Goal: Transaction & Acquisition: Purchase product/service

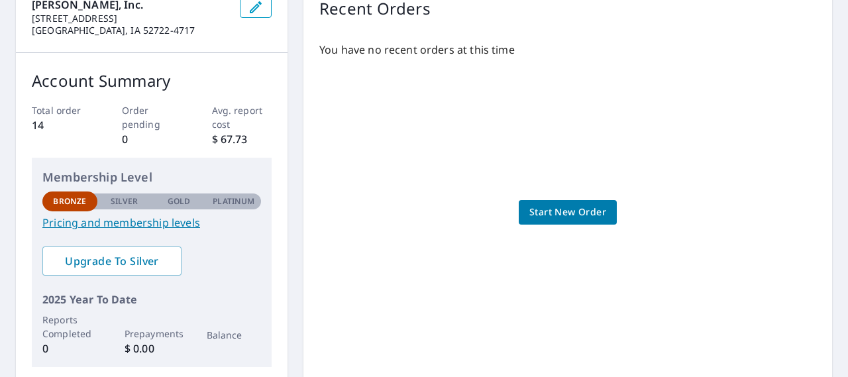
scroll to position [199, 0]
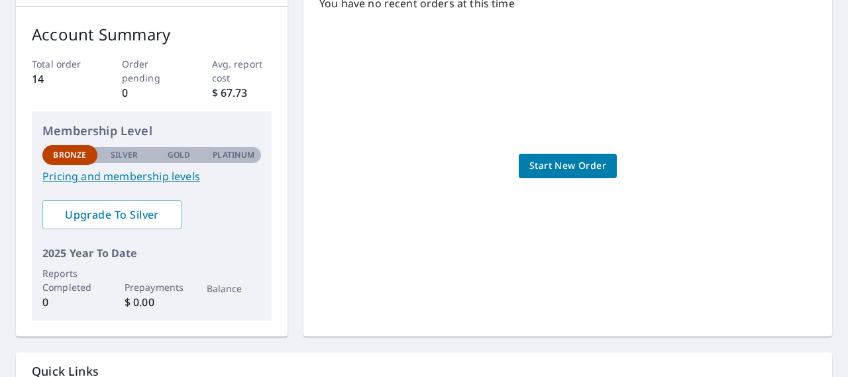
click at [552, 171] on span "Start New Order" at bounding box center [567, 166] width 77 height 17
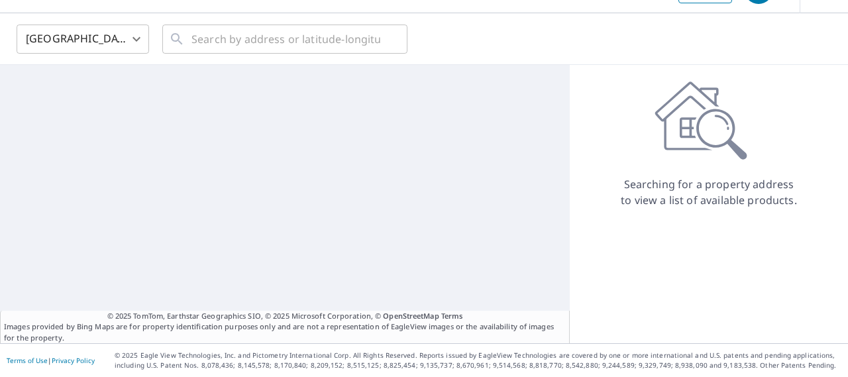
scroll to position [35, 0]
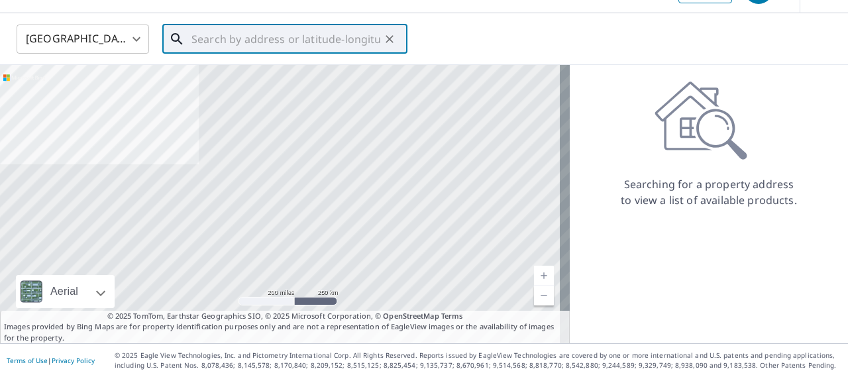
click at [286, 45] on input "text" at bounding box center [285, 39] width 189 height 37
paste input "[STREET_ADDRESS]"
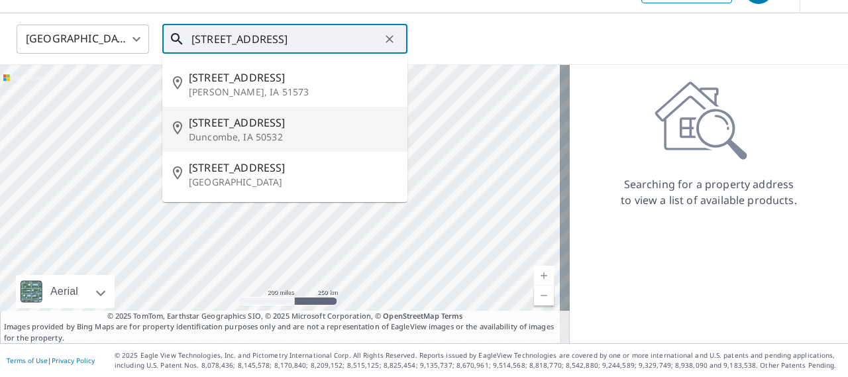
click at [254, 143] on p "Duncombe, IA 50532" at bounding box center [293, 136] width 208 height 13
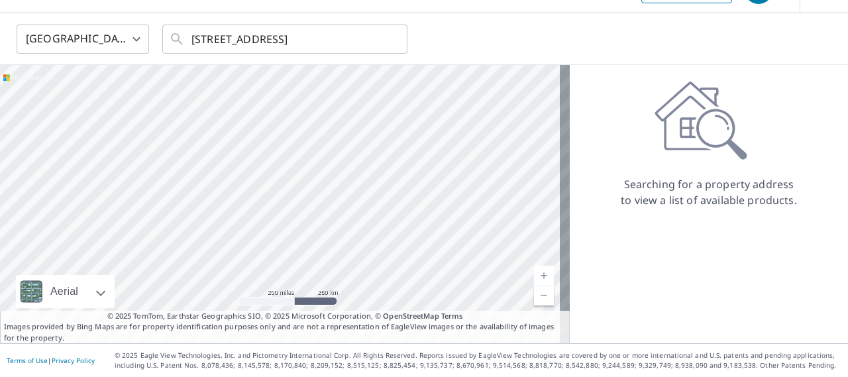
type input "[STREET_ADDRESS]"
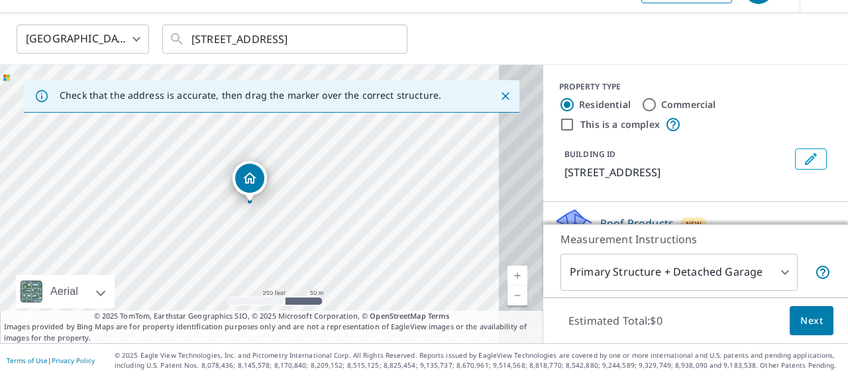
drag, startPoint x: 279, startPoint y: 177, endPoint x: 265, endPoint y: 184, distance: 15.4
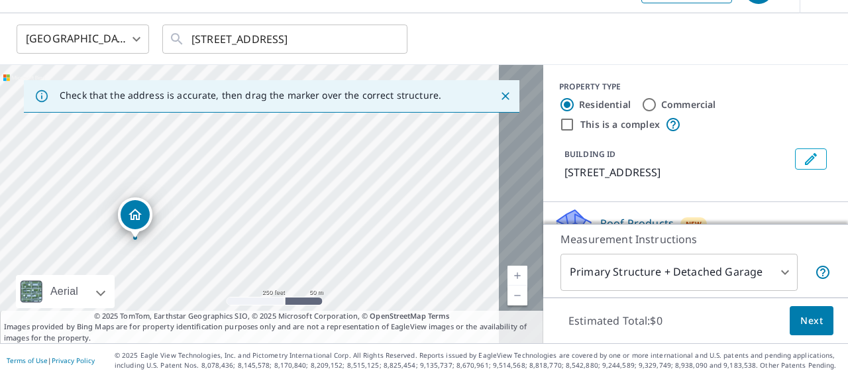
drag, startPoint x: 254, startPoint y: 188, endPoint x: 139, endPoint y: 225, distance: 120.2
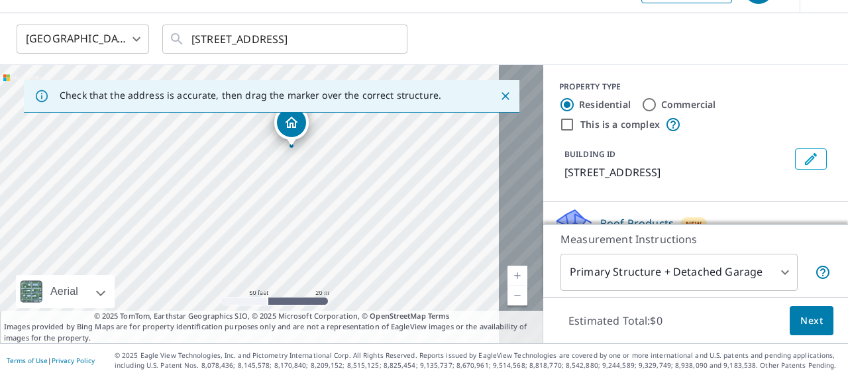
drag, startPoint x: 135, startPoint y: 199, endPoint x: 470, endPoint y: 230, distance: 336.6
click at [470, 230] on div "[STREET_ADDRESS]" at bounding box center [271, 204] width 543 height 278
drag, startPoint x: 292, startPoint y: 128, endPoint x: 301, endPoint y: 125, distance: 9.6
drag, startPoint x: 345, startPoint y: 209, endPoint x: 399, endPoint y: 11, distance: 204.7
click at [399, 11] on div "Dashboard Order History Cancel Order KB [GEOGRAPHIC_DATA] [GEOGRAPHIC_DATA] ​ […" at bounding box center [424, 188] width 848 height 377
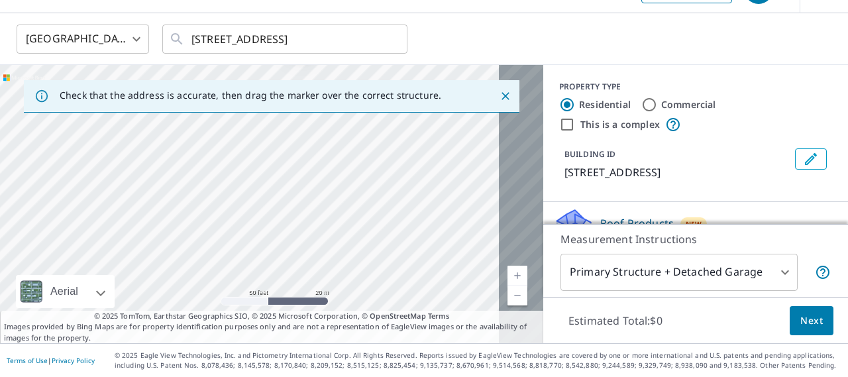
click at [439, 193] on div "[STREET_ADDRESS]" at bounding box center [271, 204] width 543 height 278
drag, startPoint x: 362, startPoint y: 212, endPoint x: 343, endPoint y: 205, distance: 20.3
click at [343, 205] on div "[STREET_ADDRESS]" at bounding box center [271, 204] width 543 height 278
click at [321, 44] on input "[STREET_ADDRESS]" at bounding box center [285, 39] width 189 height 37
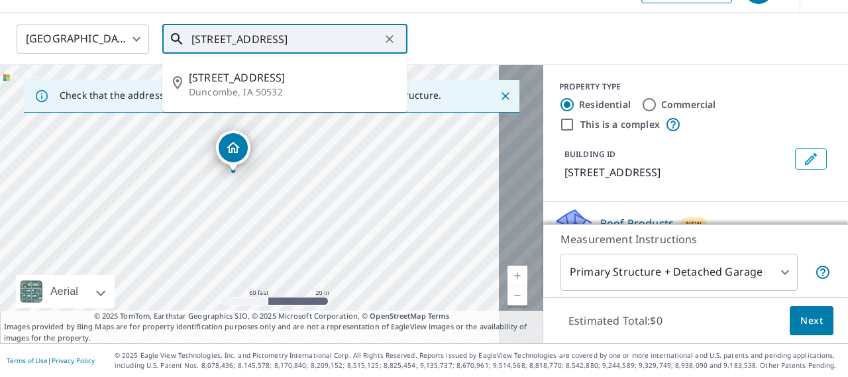
drag, startPoint x: 378, startPoint y: 40, endPoint x: 193, endPoint y: 43, distance: 184.8
click at [193, 43] on div "[STREET_ADDRESS] ​" at bounding box center [284, 39] width 245 height 29
click at [205, 36] on input "[STREET_ADDRESS]" at bounding box center [285, 39] width 189 height 37
click at [387, 41] on icon "Clear" at bounding box center [389, 38] width 13 height 13
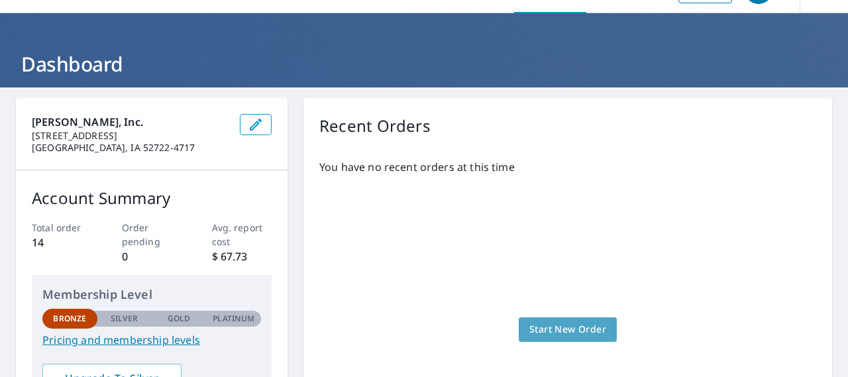
click at [554, 338] on span "Start New Order" at bounding box center [567, 329] width 77 height 17
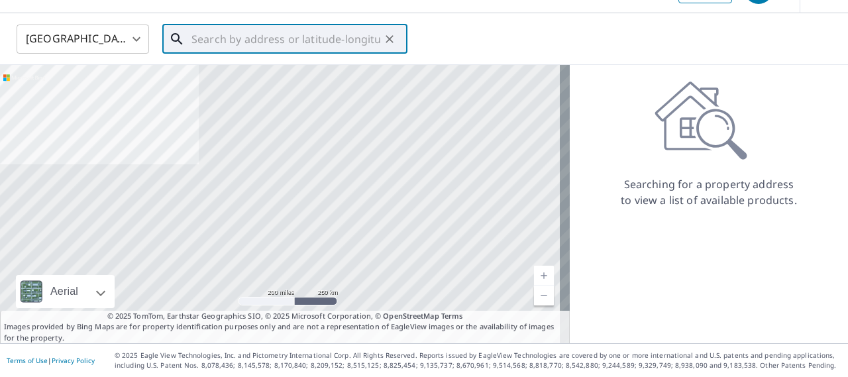
click at [217, 35] on input "text" at bounding box center [285, 39] width 189 height 37
paste input "[STREET_ADDRESS]"
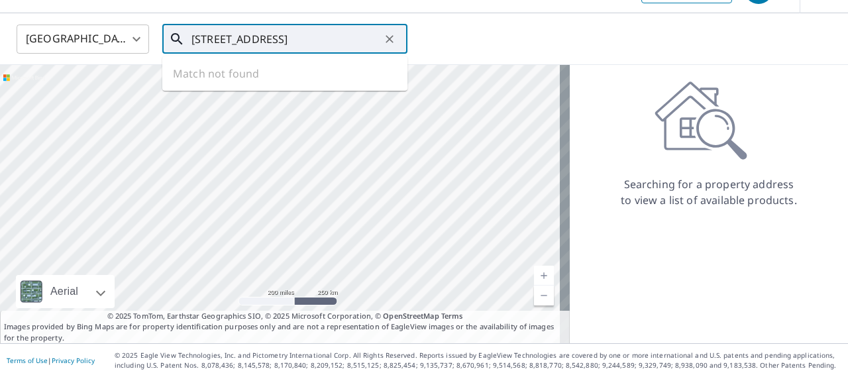
scroll to position [0, 40]
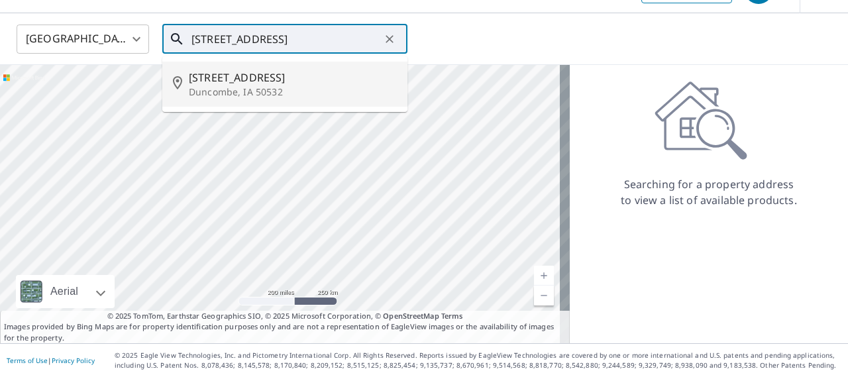
click at [263, 85] on span "[STREET_ADDRESS]" at bounding box center [293, 78] width 208 height 16
type input "[STREET_ADDRESS]"
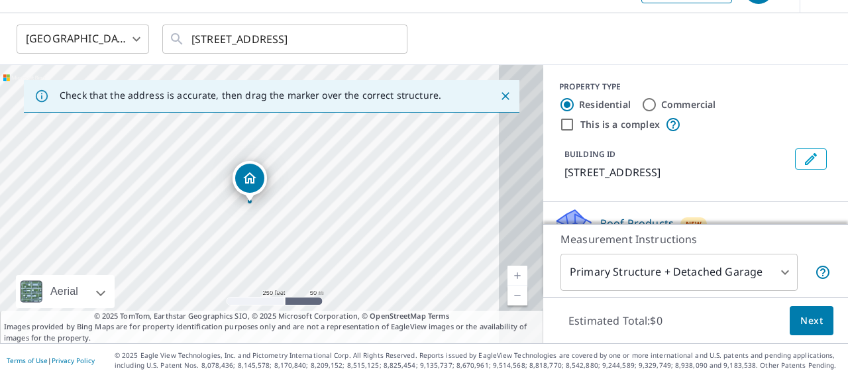
drag, startPoint x: 280, startPoint y: 185, endPoint x: 166, endPoint y: 219, distance: 119.5
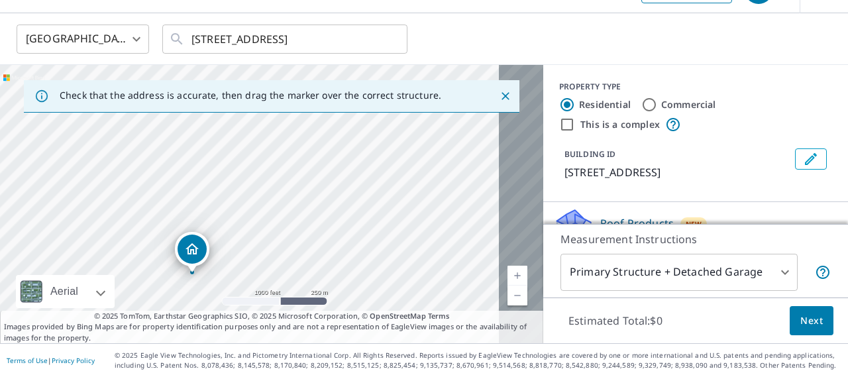
drag, startPoint x: 252, startPoint y: 183, endPoint x: 176, endPoint y: 281, distance: 123.7
drag, startPoint x: 179, startPoint y: 276, endPoint x: 189, endPoint y: 257, distance: 21.9
click at [189, 257] on div "[STREET_ADDRESS]" at bounding box center [271, 204] width 543 height 278
drag, startPoint x: 262, startPoint y: 160, endPoint x: 310, endPoint y: 200, distance: 63.0
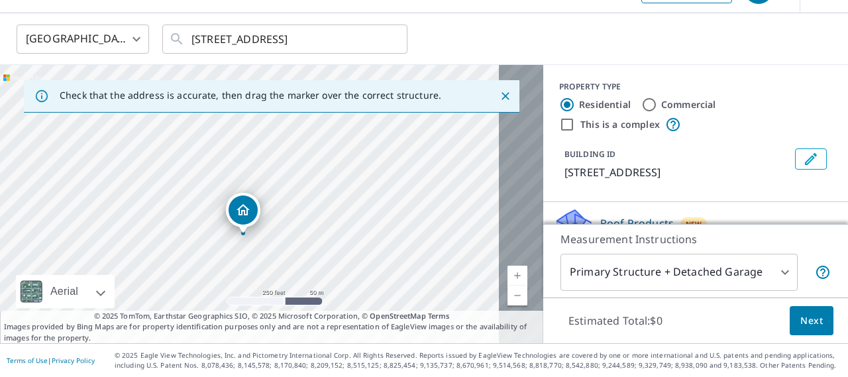
drag, startPoint x: 147, startPoint y: 205, endPoint x: 242, endPoint y: 295, distance: 131.2
click at [242, 295] on div "[STREET_ADDRESS]" at bounding box center [271, 204] width 543 height 278
drag, startPoint x: 242, startPoint y: 205, endPoint x: 256, endPoint y: 207, distance: 13.4
click at [370, 311] on link "OpenStreetMap" at bounding box center [398, 316] width 56 height 10
click at [641, 109] on input "Commercial" at bounding box center [649, 105] width 16 height 16
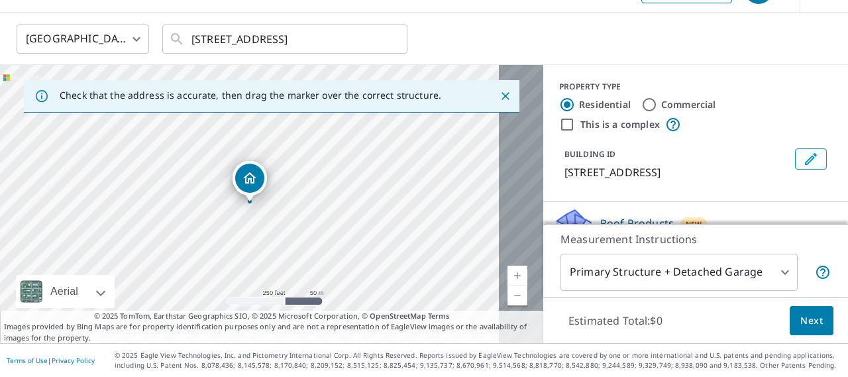
radio input "true"
type input "4"
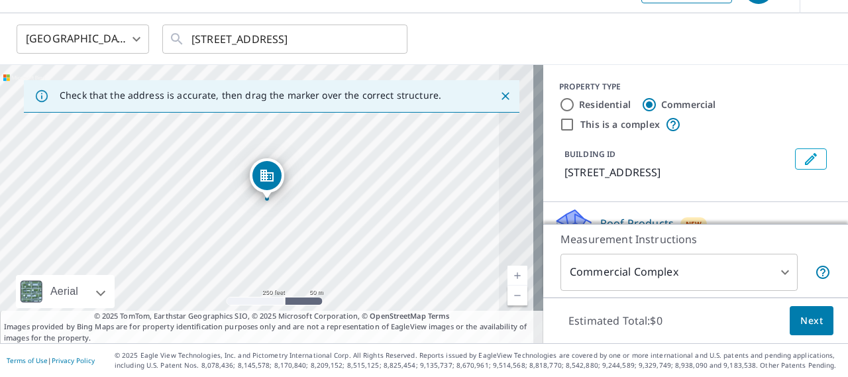
drag, startPoint x: 246, startPoint y: 176, endPoint x: 263, endPoint y: 174, distance: 17.4
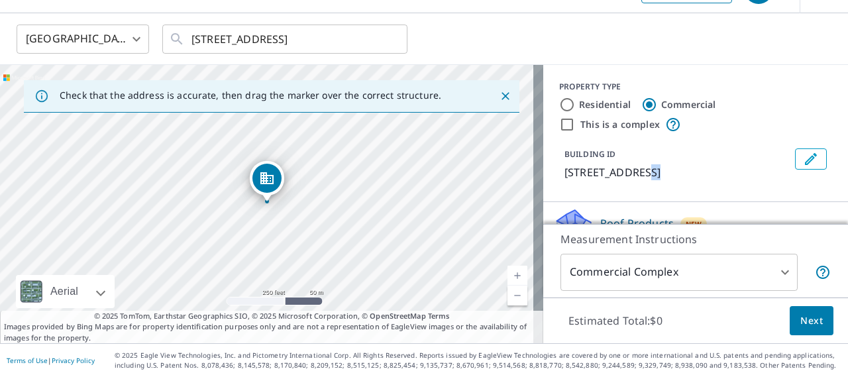
drag, startPoint x: 639, startPoint y: 197, endPoint x: 627, endPoint y: 185, distance: 16.9
click at [627, 185] on div "PROPERTY TYPE Residential Commercial This is a complex BUILDING ID [STREET_ADDR…" at bounding box center [695, 133] width 305 height 137
click at [805, 165] on icon "Edit building 1" at bounding box center [811, 159] width 12 height 12
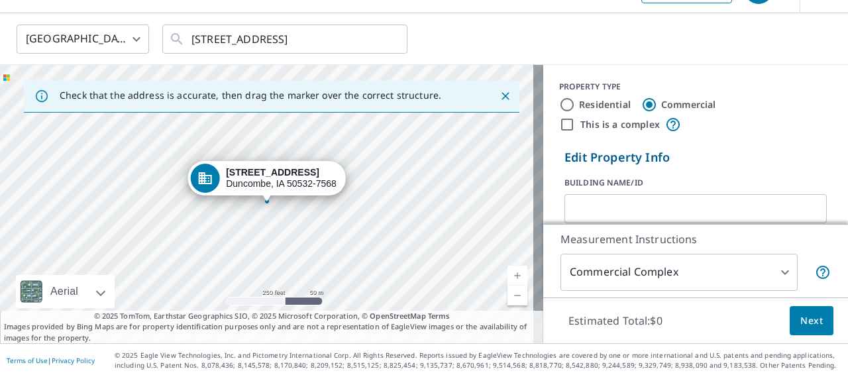
click at [792, 166] on p "Edit Property Info" at bounding box center [695, 157] width 262 height 18
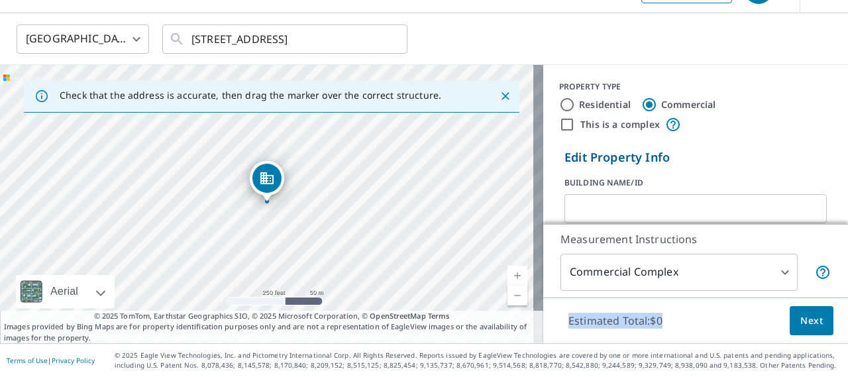
drag, startPoint x: 702, startPoint y: 325, endPoint x: 691, endPoint y: 283, distance: 43.2
click at [691, 283] on div "Measurement Instructions Commercial Complex 4 ​ Estimated Total: $0 Next" at bounding box center [695, 284] width 305 height 120
click at [800, 320] on span "Next" at bounding box center [811, 321] width 23 height 17
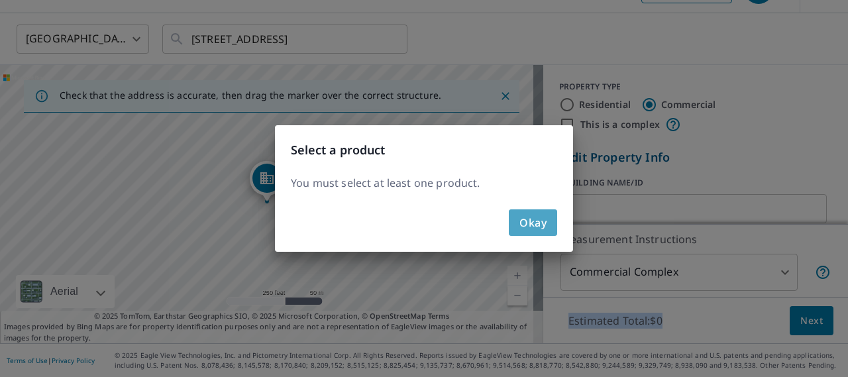
click at [527, 227] on span "Okay" at bounding box center [532, 222] width 27 height 19
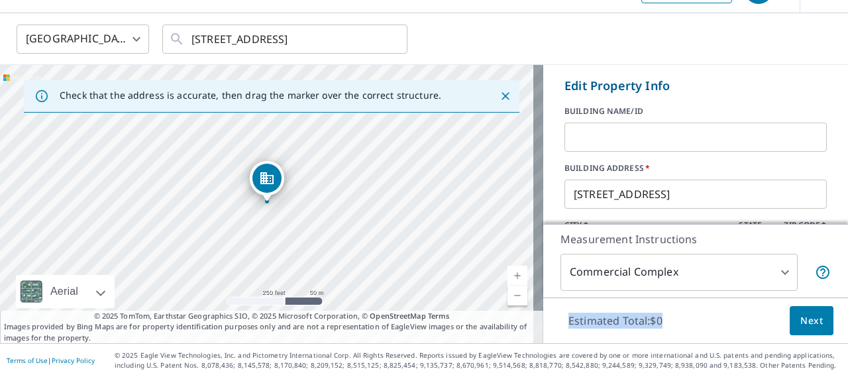
scroll to position [86, 0]
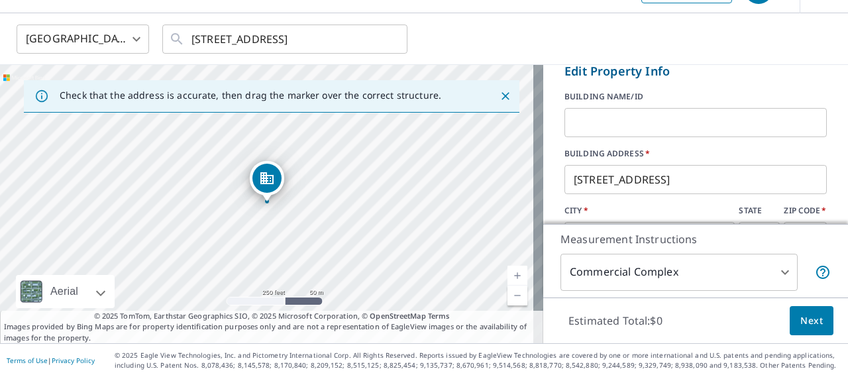
click at [625, 130] on input "text" at bounding box center [695, 122] width 262 height 37
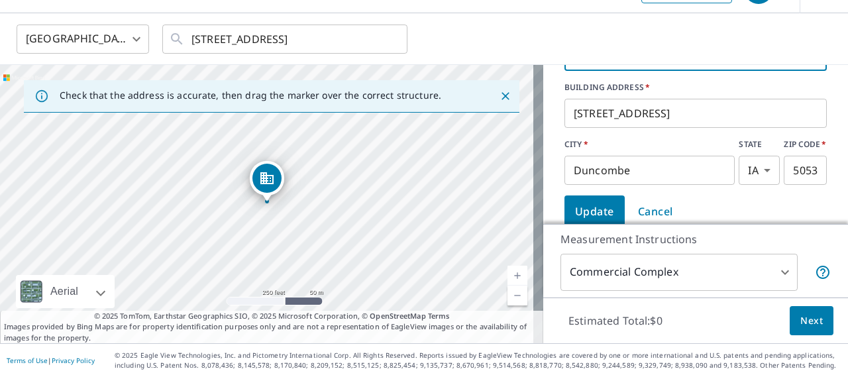
scroll to position [285, 0]
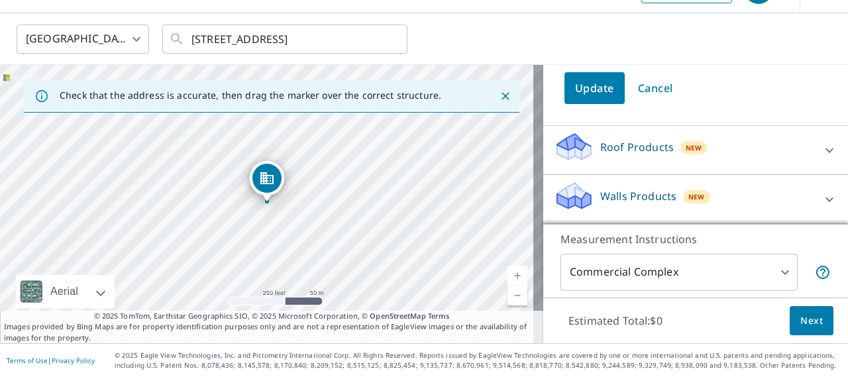
type input "Shop"
click at [825, 149] on icon at bounding box center [829, 150] width 8 height 5
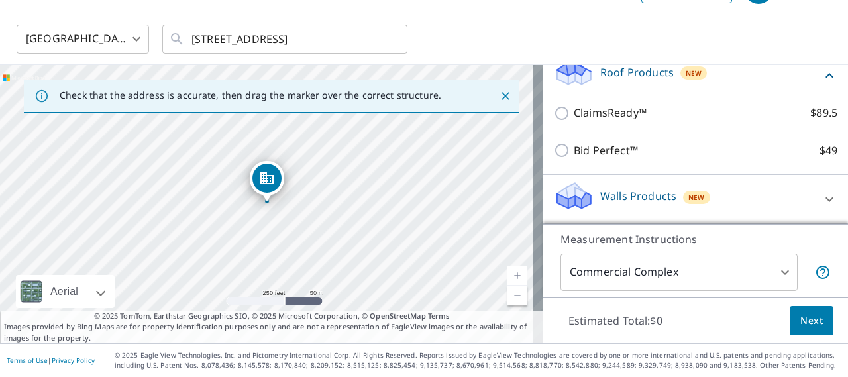
scroll to position [379, 0]
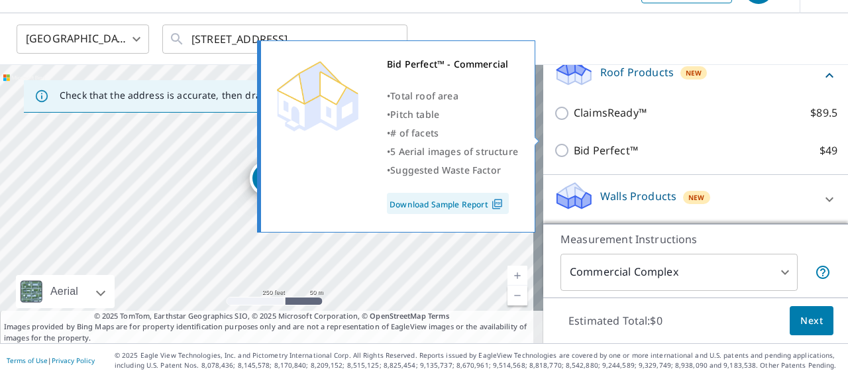
click at [555, 142] on input "Bid Perfect™ $49" at bounding box center [564, 150] width 20 height 16
checkbox input "true"
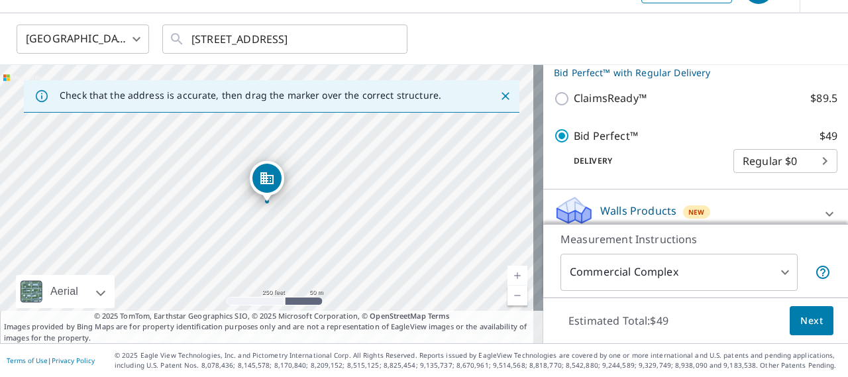
scroll to position [422, 0]
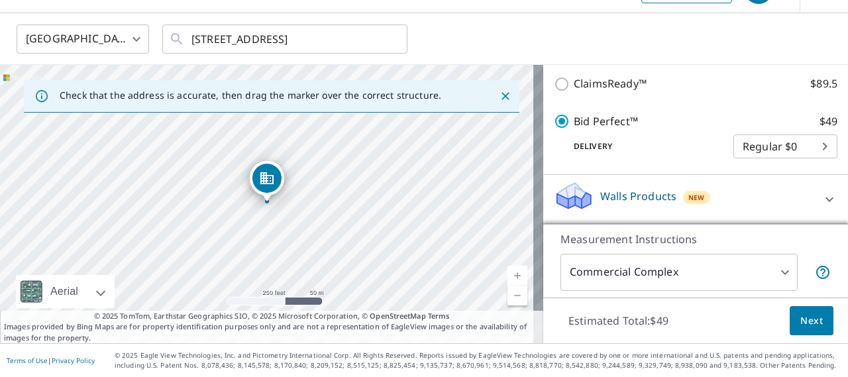
click at [803, 323] on span "Next" at bounding box center [811, 321] width 23 height 17
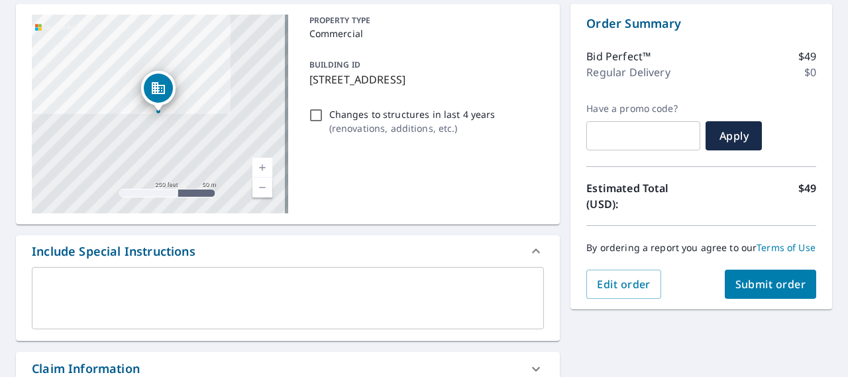
scroll to position [101, 0]
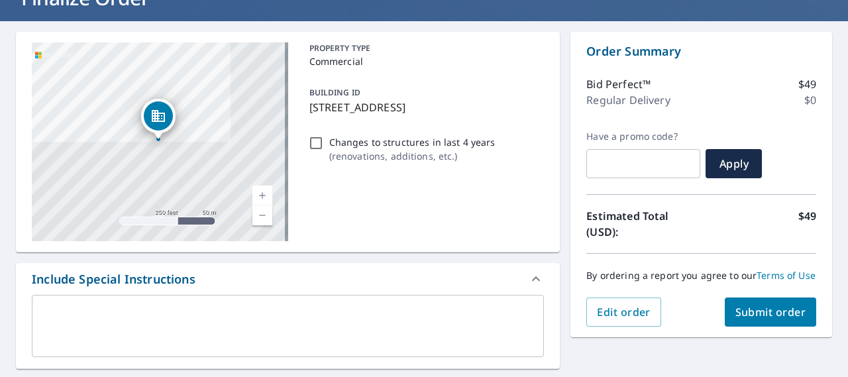
click at [765, 319] on span "Submit order" at bounding box center [770, 312] width 71 height 15
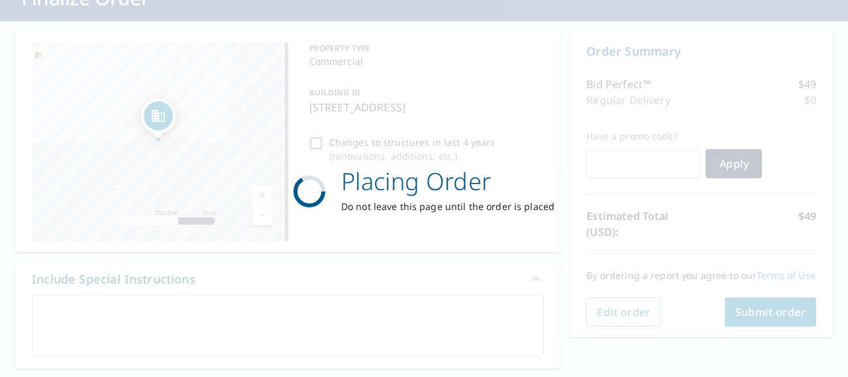
scroll to position [0, 0]
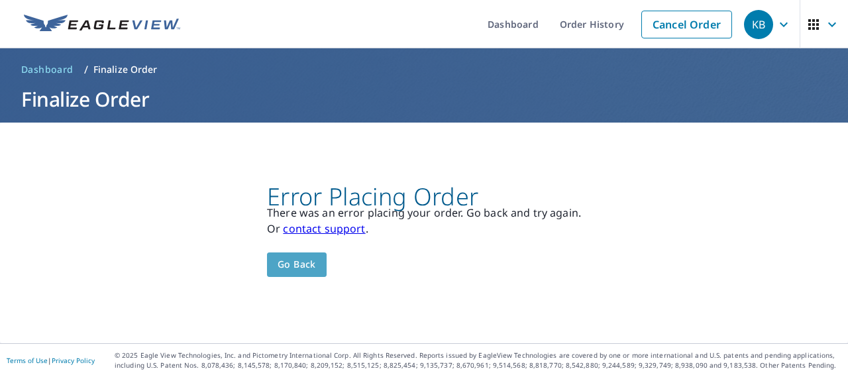
click at [312, 270] on span "Go back" at bounding box center [297, 264] width 38 height 17
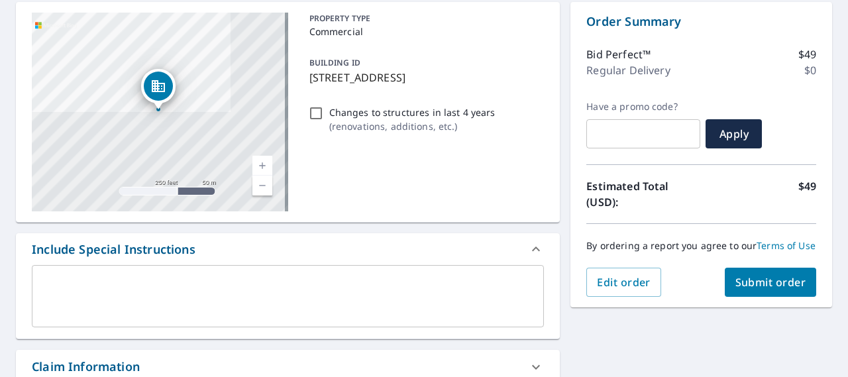
scroll to position [132, 0]
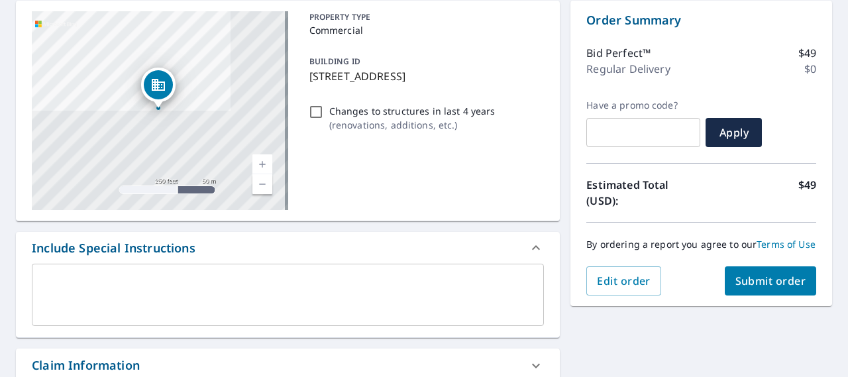
click at [762, 288] on span "Submit order" at bounding box center [770, 281] width 71 height 15
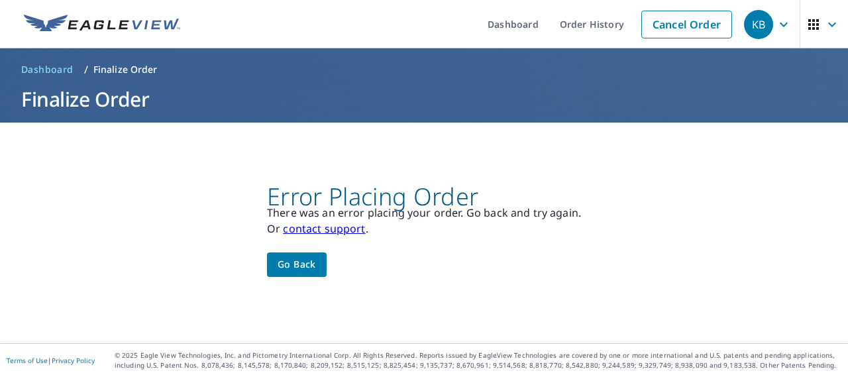
scroll to position [0, 0]
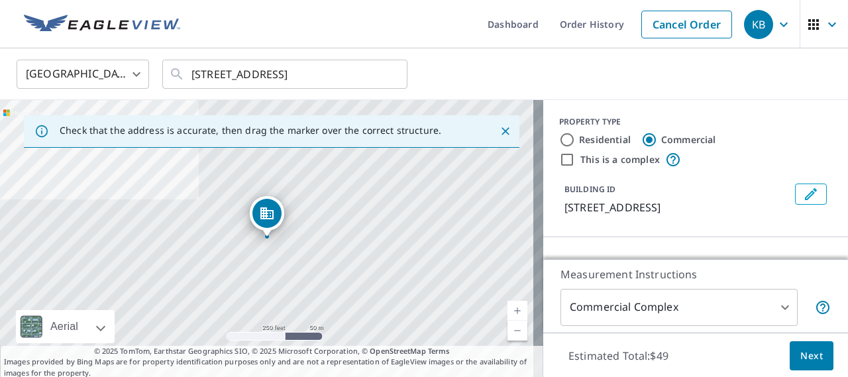
click at [776, 21] on icon "button" at bounding box center [784, 25] width 16 height 16
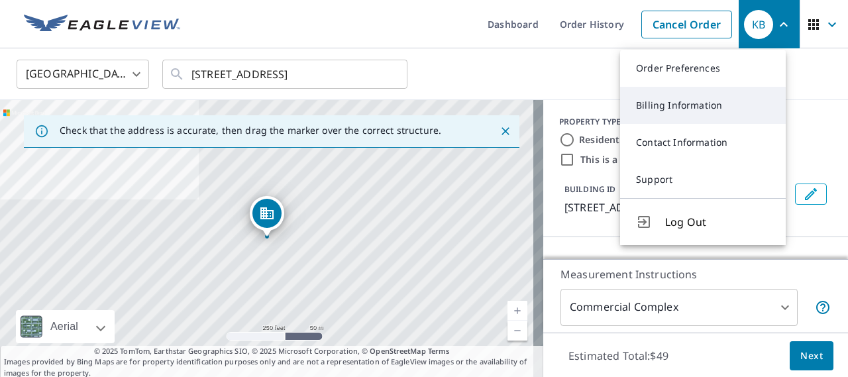
click at [721, 113] on link "Billing Information" at bounding box center [703, 105] width 166 height 37
